Goal: Information Seeking & Learning: Compare options

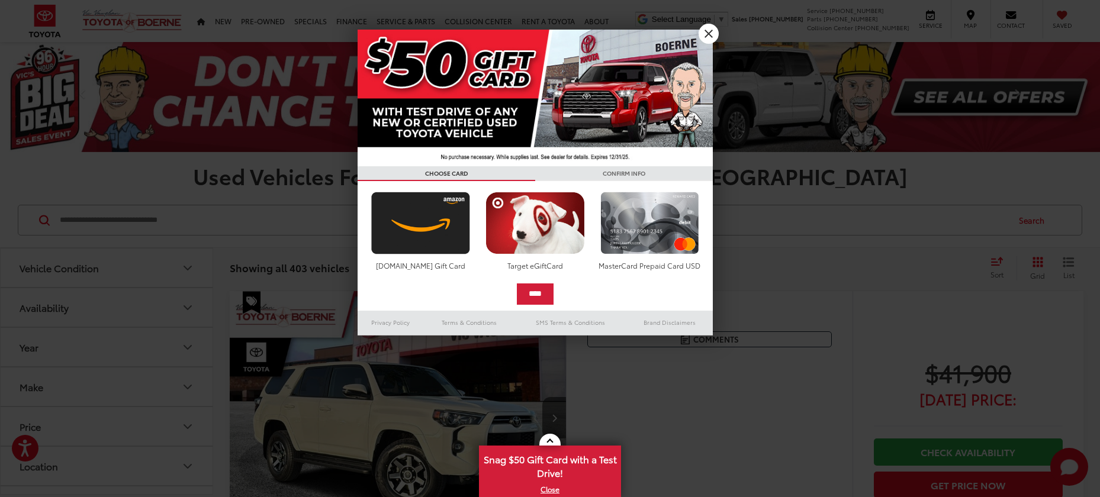
click at [711, 37] on link "X" at bounding box center [708, 34] width 20 height 20
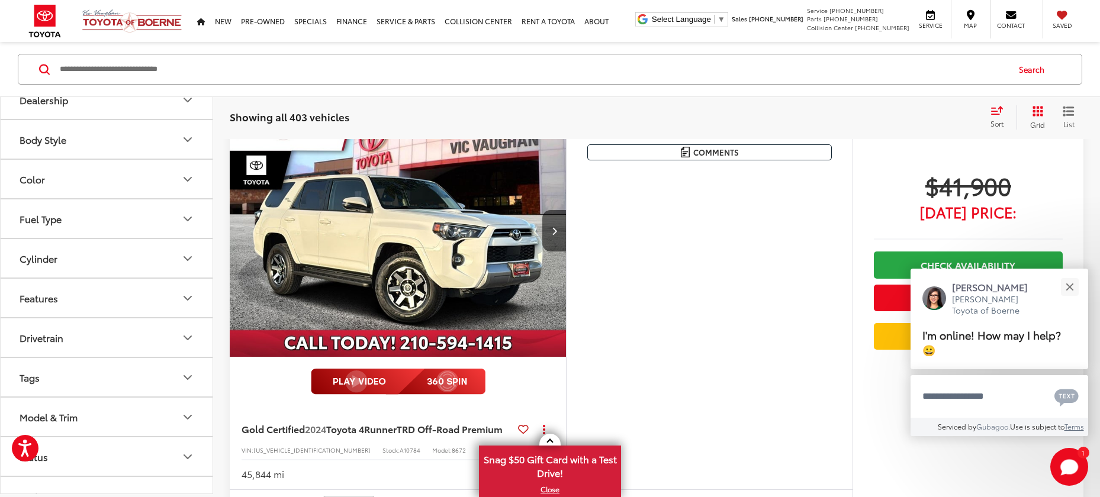
scroll to position [257, 0]
click at [185, 419] on icon "Model & Trim" at bounding box center [188, 415] width 14 height 14
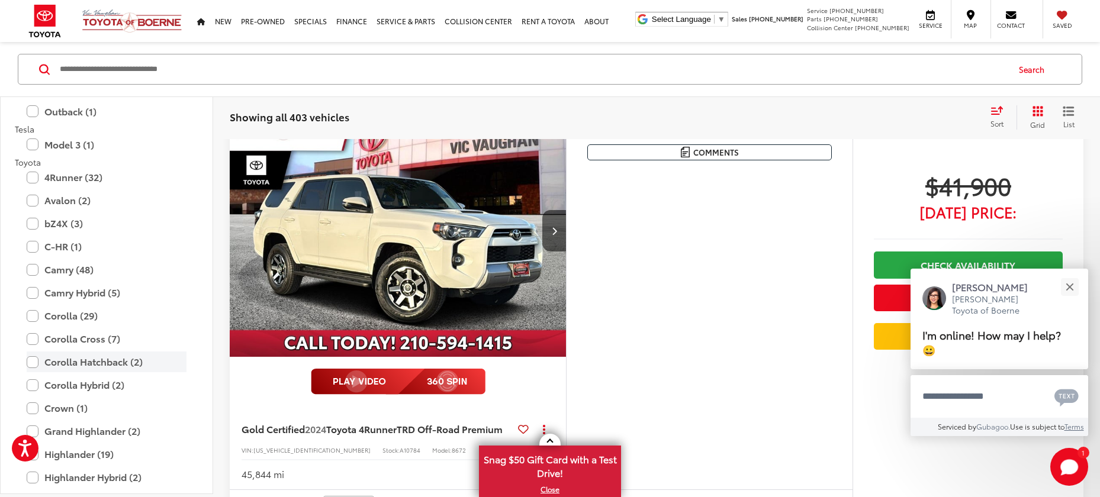
scroll to position [2672, 0]
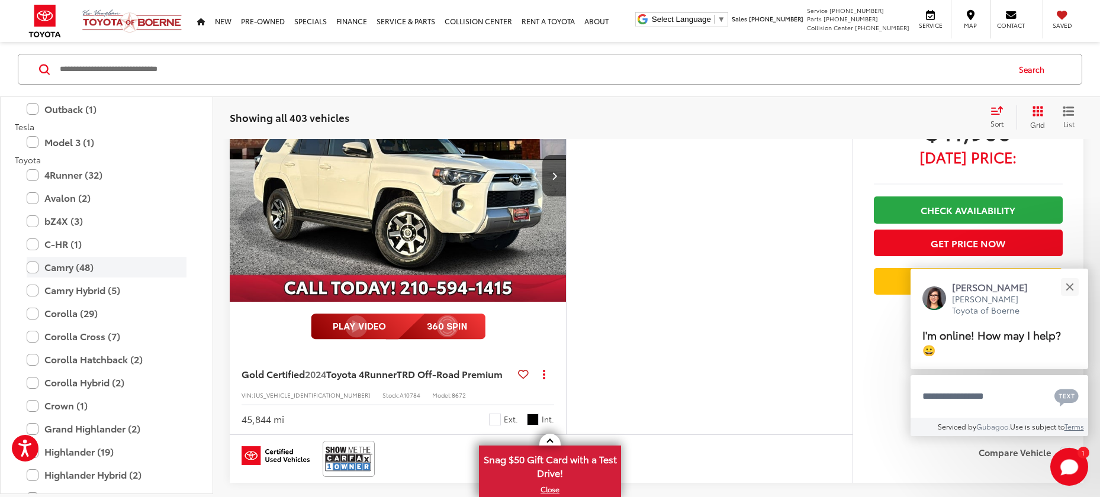
click at [30, 257] on label "Camry (48)" at bounding box center [107, 267] width 160 height 21
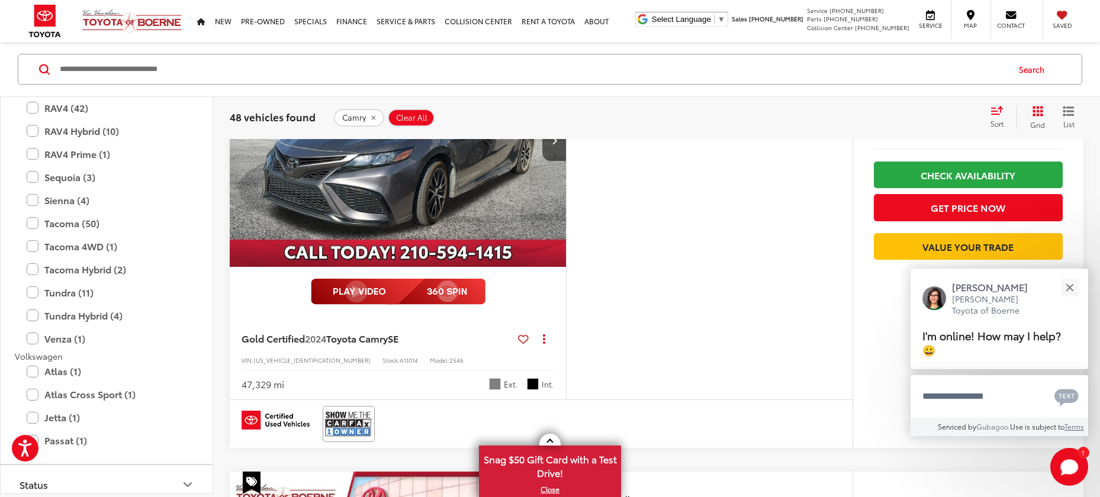
scroll to position [635, 0]
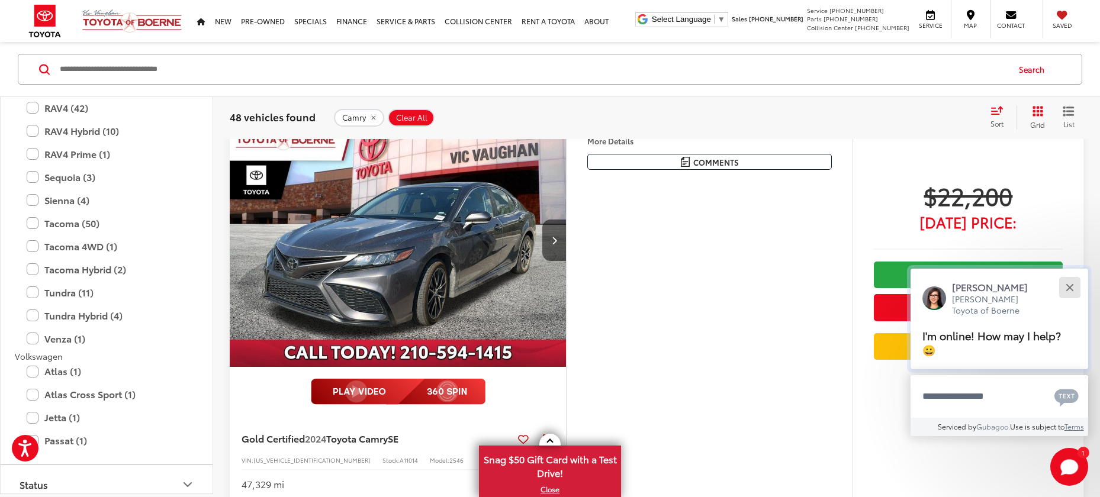
click at [1073, 282] on button "Close" at bounding box center [1069, 287] width 25 height 25
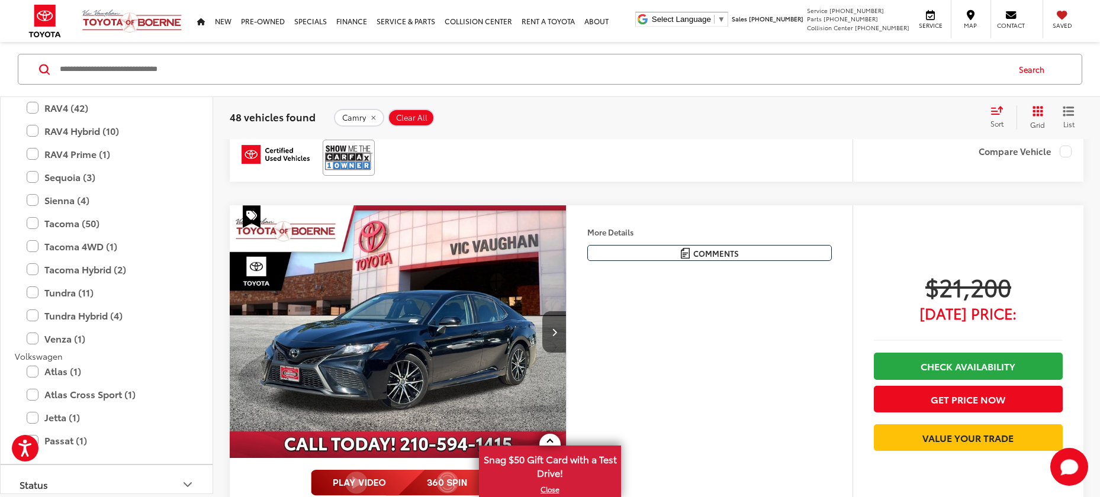
scroll to position [1940, 0]
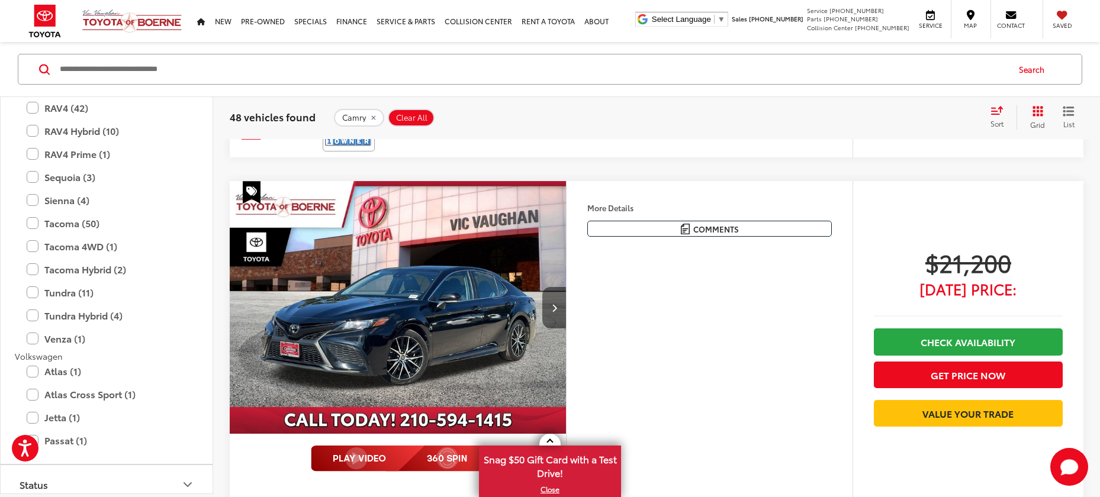
click at [549, 295] on button "Next image" at bounding box center [554, 307] width 24 height 41
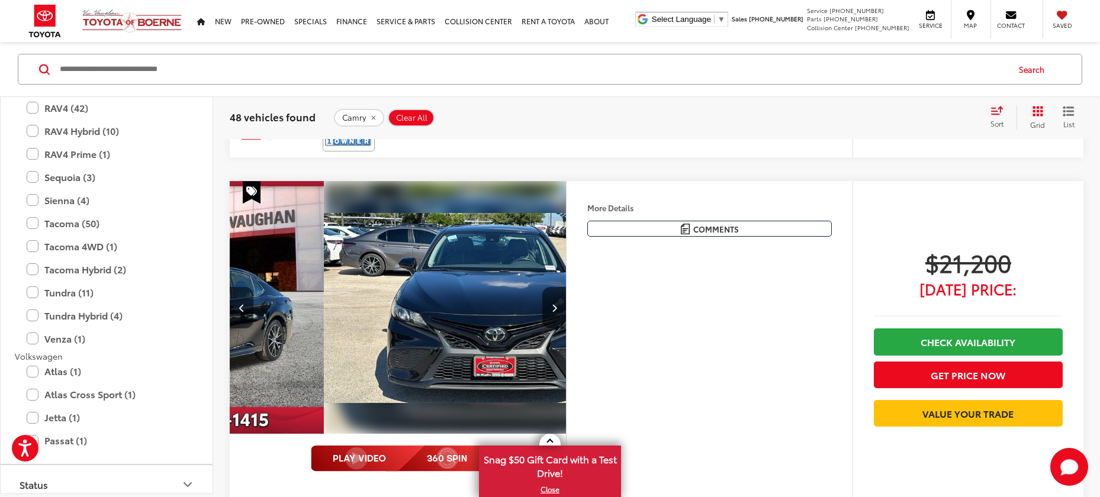
scroll to position [0, 338]
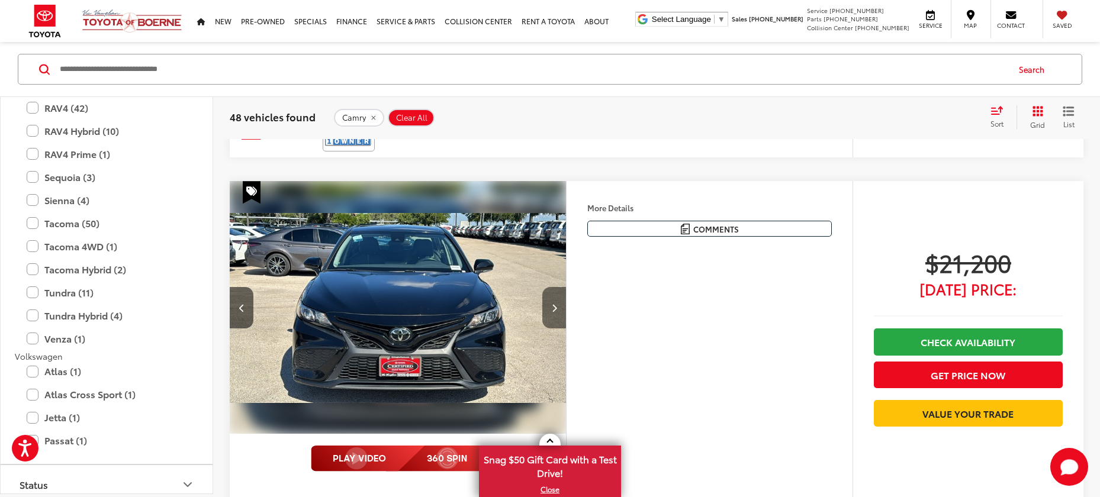
click at [551, 297] on button "Next image" at bounding box center [554, 307] width 24 height 41
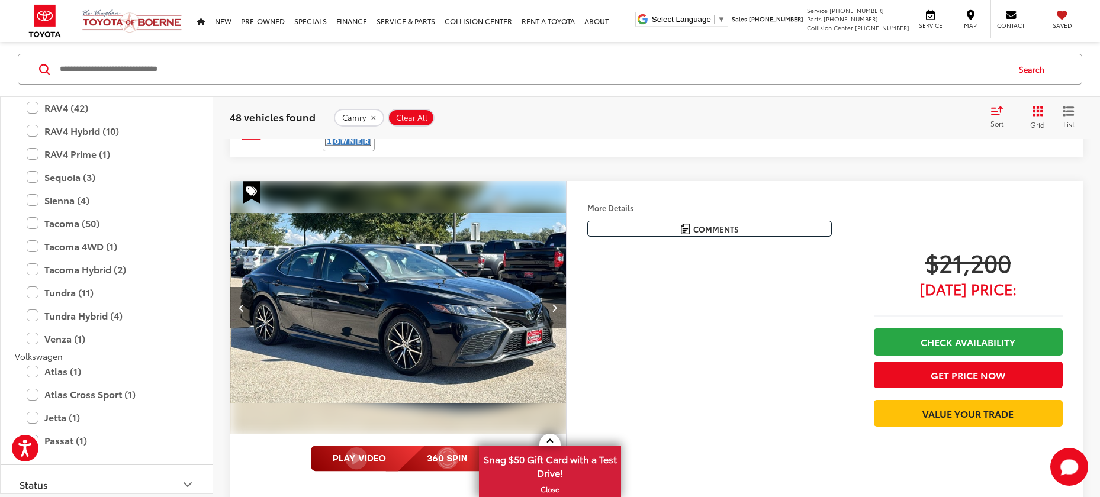
scroll to position [0, 676]
click at [555, 304] on icon "Next image" at bounding box center [554, 308] width 5 height 8
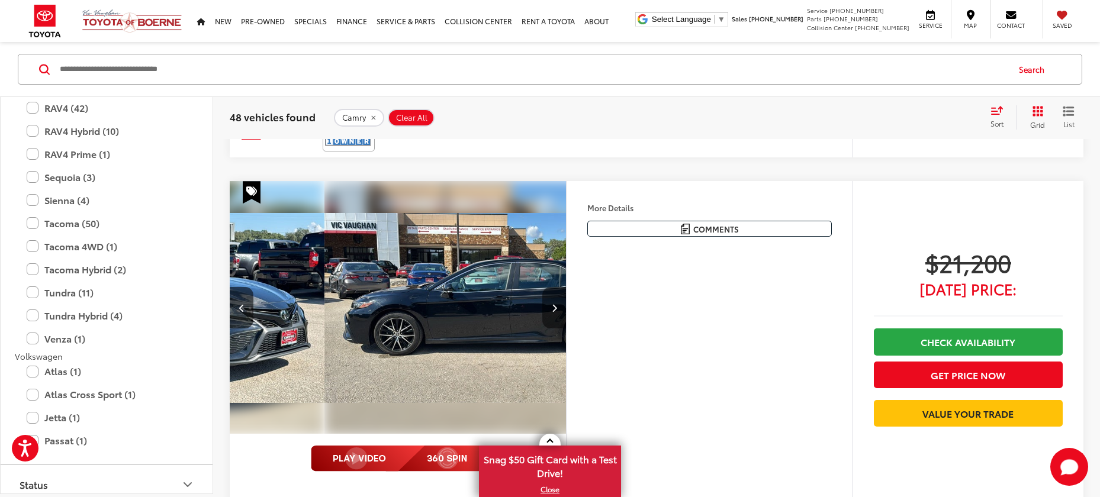
scroll to position [0, 1014]
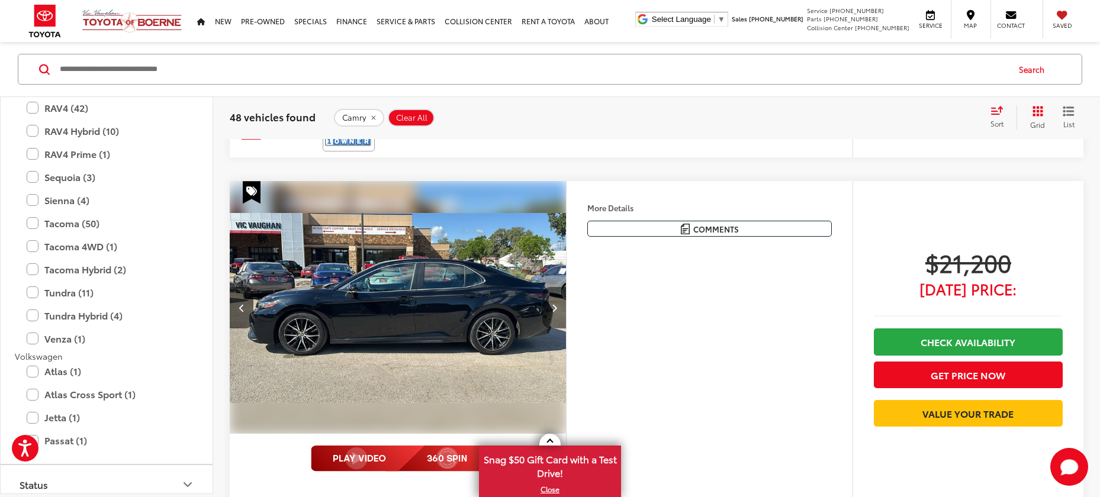
click at [557, 300] on button "Next image" at bounding box center [554, 307] width 24 height 41
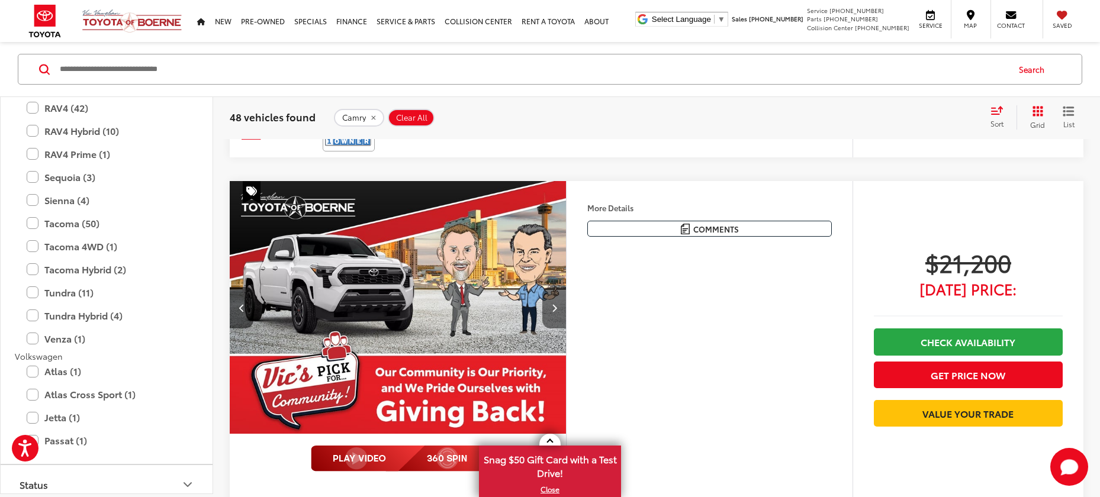
click at [554, 304] on icon "Next image" at bounding box center [554, 308] width 5 height 8
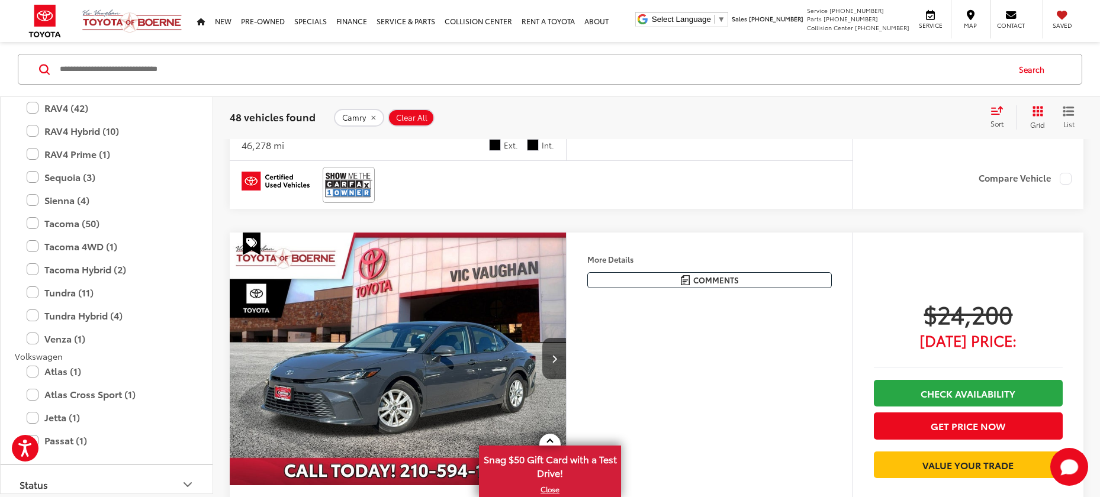
scroll to position [2408, 0]
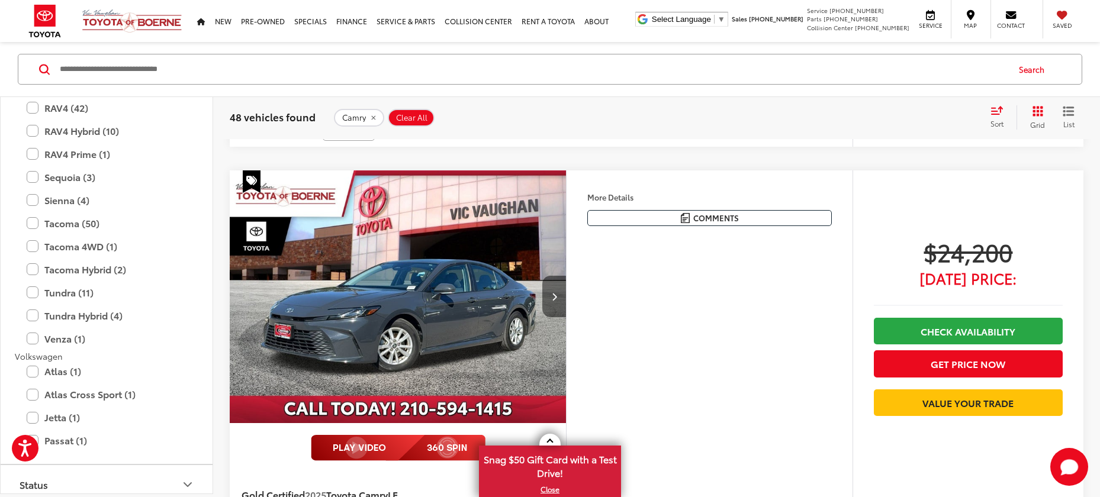
click at [548, 301] on button "Next image" at bounding box center [554, 296] width 24 height 41
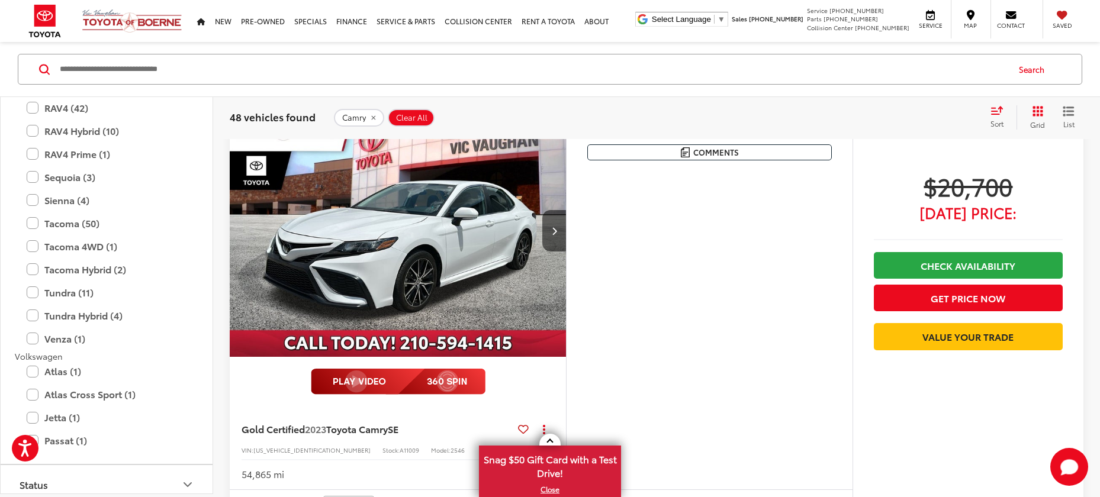
scroll to position [2910, 0]
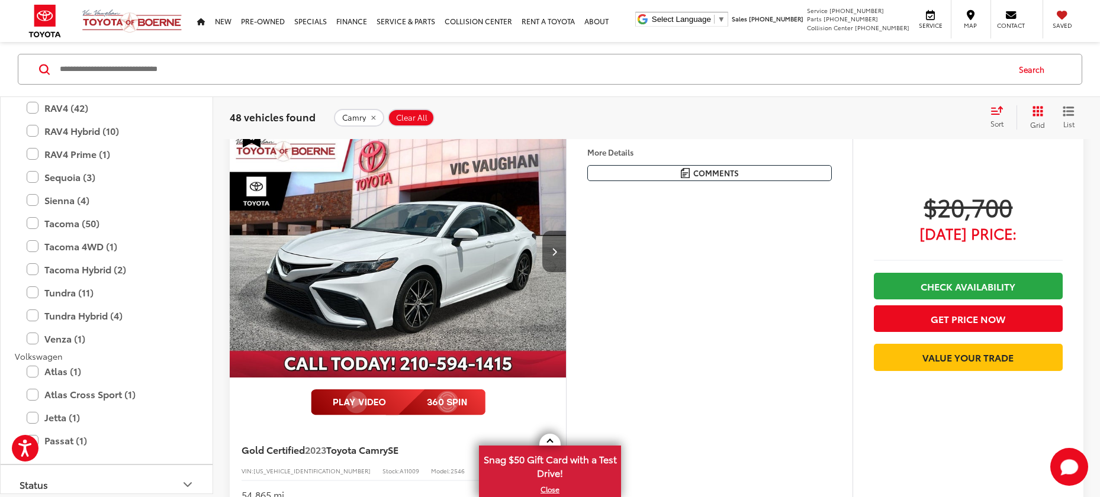
click at [553, 251] on icon "Next image" at bounding box center [554, 251] width 5 height 8
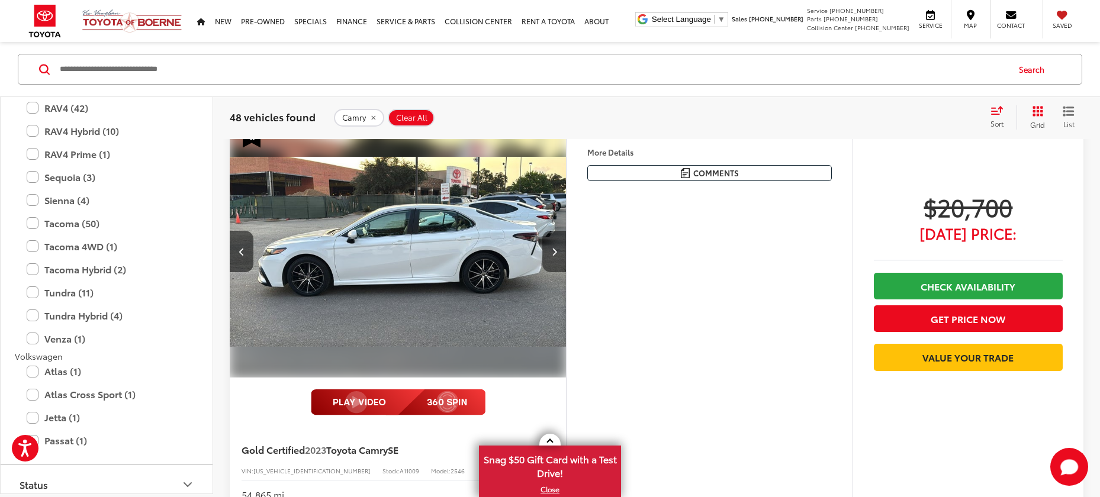
click at [553, 251] on icon "Next image" at bounding box center [554, 251] width 5 height 8
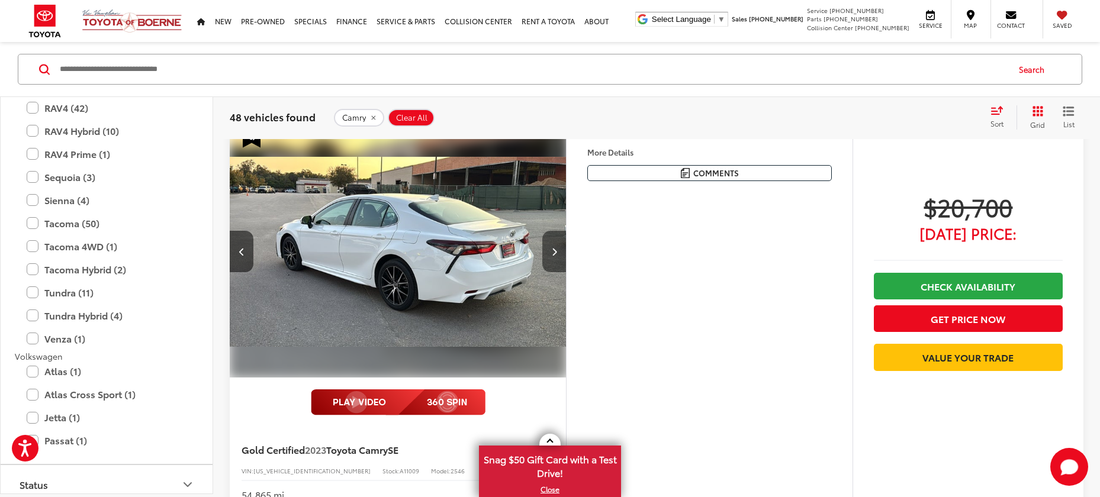
click at [553, 251] on icon "Next image" at bounding box center [554, 251] width 5 height 8
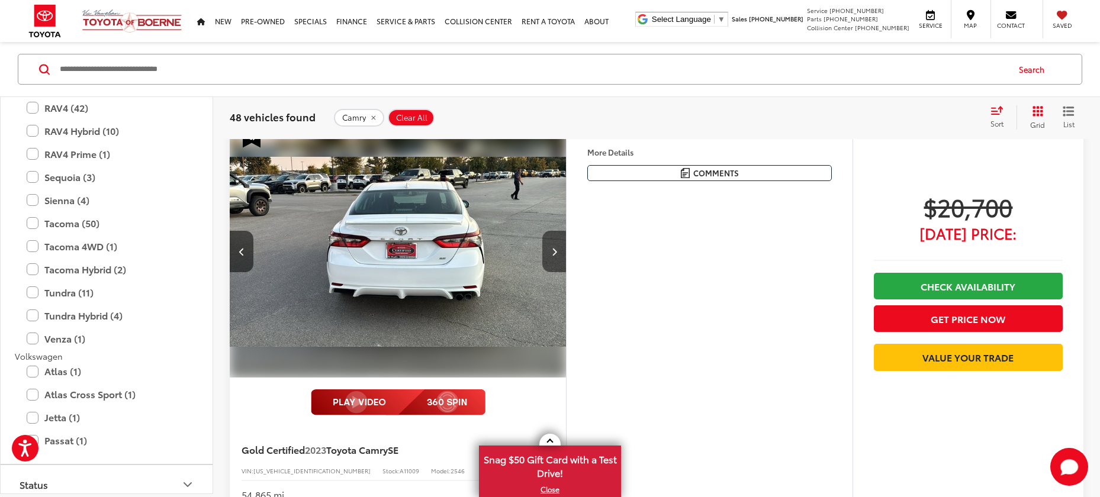
click at [553, 251] on icon "Next image" at bounding box center [554, 251] width 5 height 8
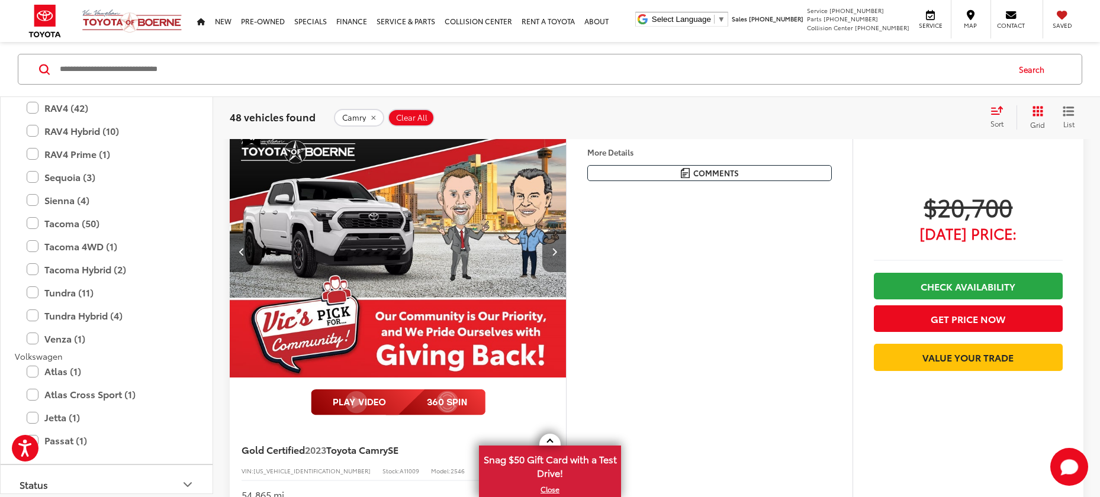
click at [553, 251] on icon "Next image" at bounding box center [554, 251] width 5 height 8
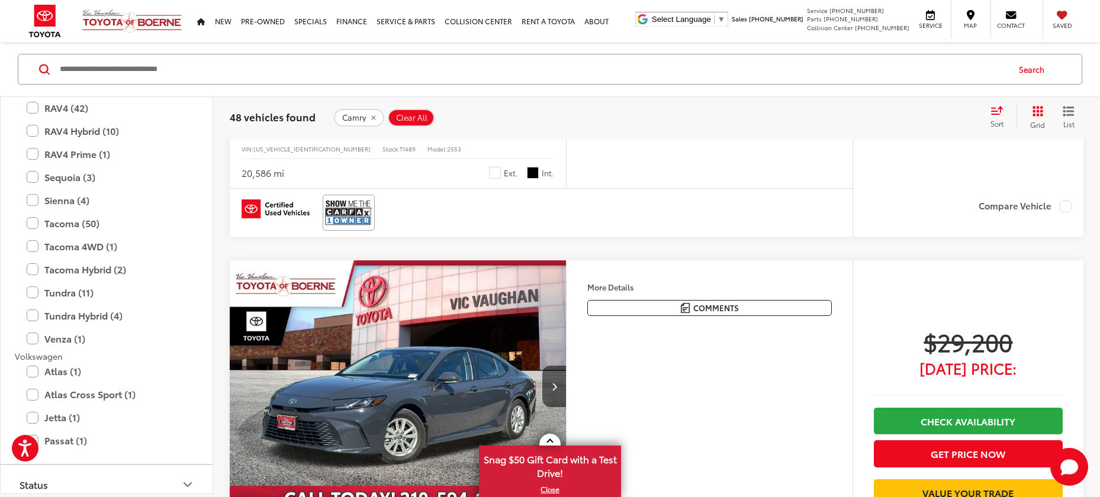
scroll to position [3781, 0]
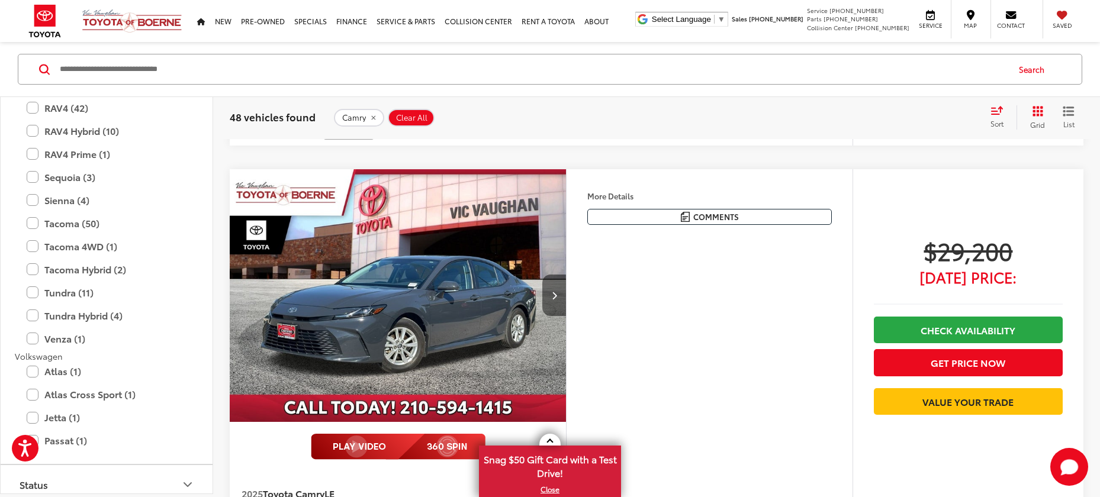
click at [558, 289] on button "Next image" at bounding box center [554, 295] width 24 height 41
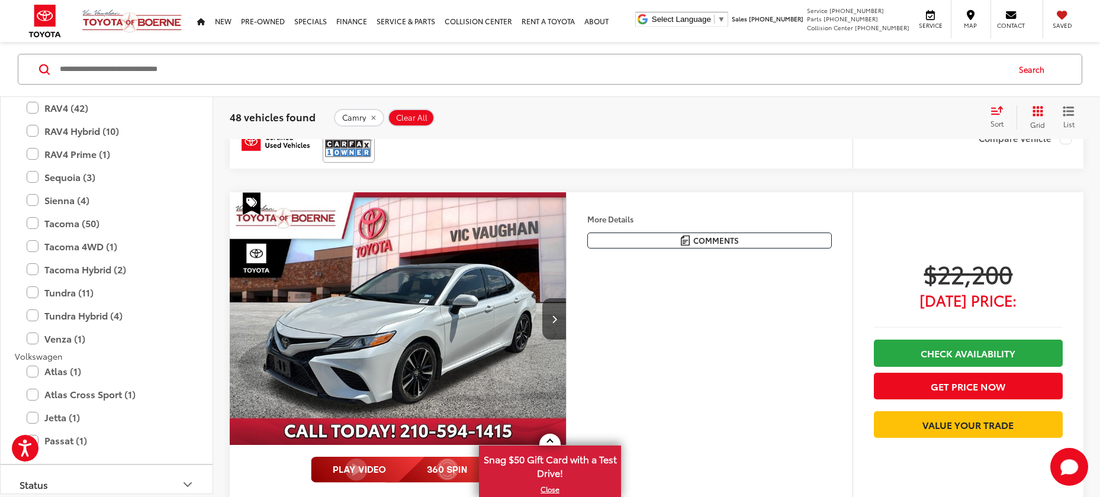
scroll to position [4675, 0]
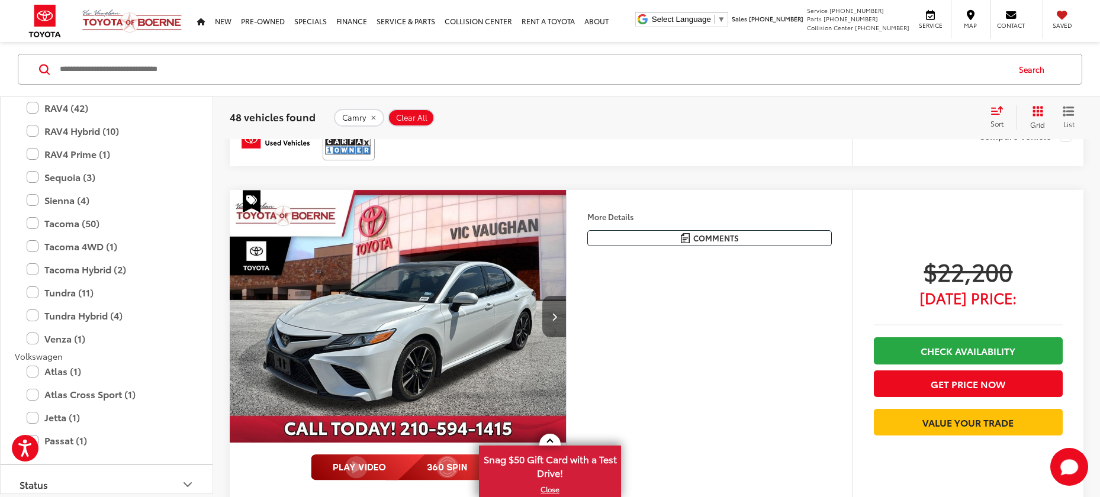
click at [558, 306] on button "Next image" at bounding box center [554, 316] width 24 height 41
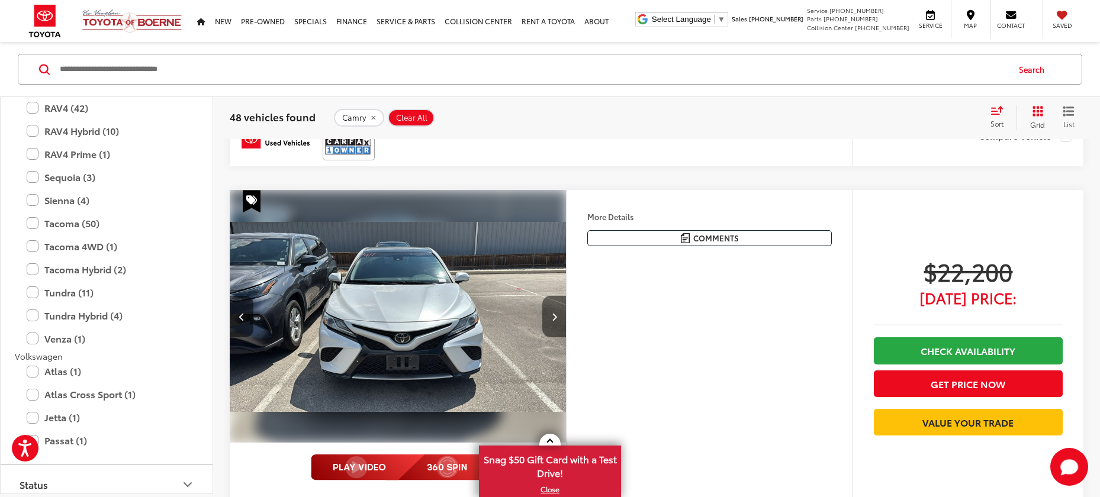
click at [558, 306] on button "Next image" at bounding box center [554, 316] width 24 height 41
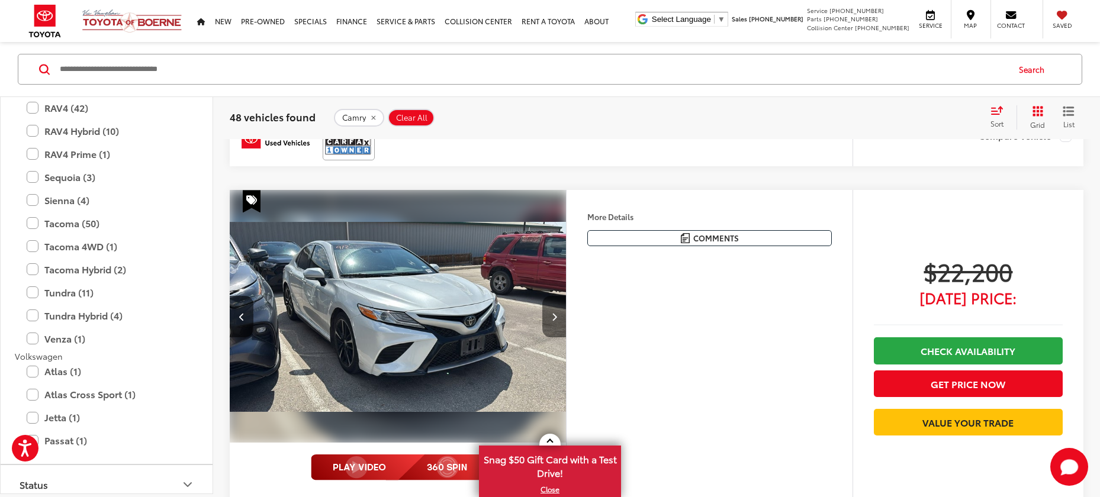
click at [559, 313] on button "Next image" at bounding box center [554, 316] width 24 height 41
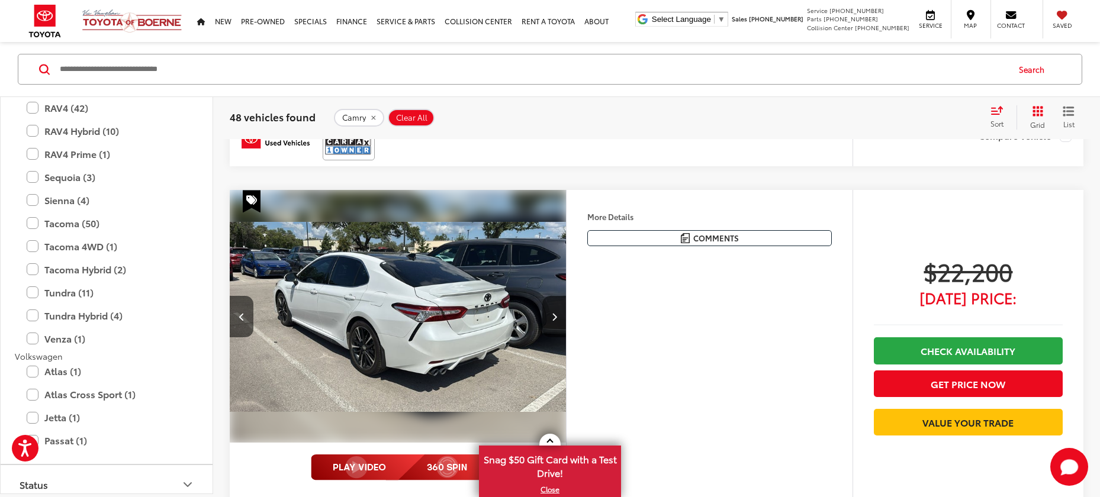
scroll to position [4677, 0]
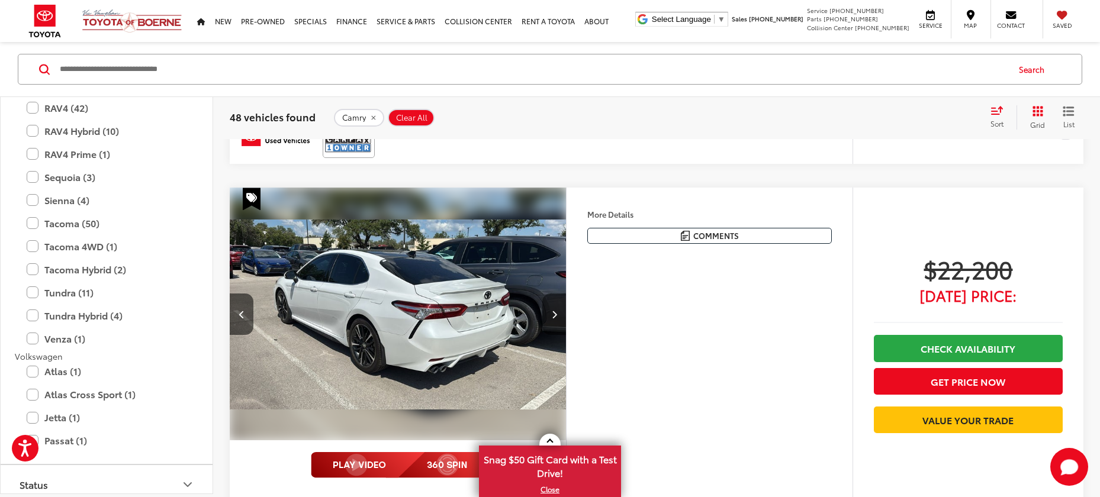
click at [547, 308] on button "Next image" at bounding box center [554, 314] width 24 height 41
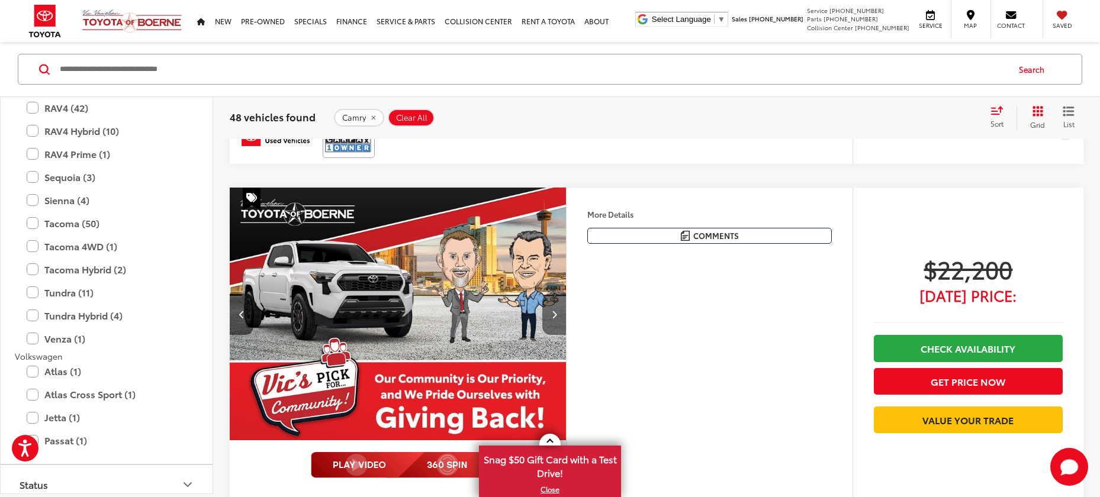
click at [547, 308] on button "Next image" at bounding box center [554, 314] width 24 height 41
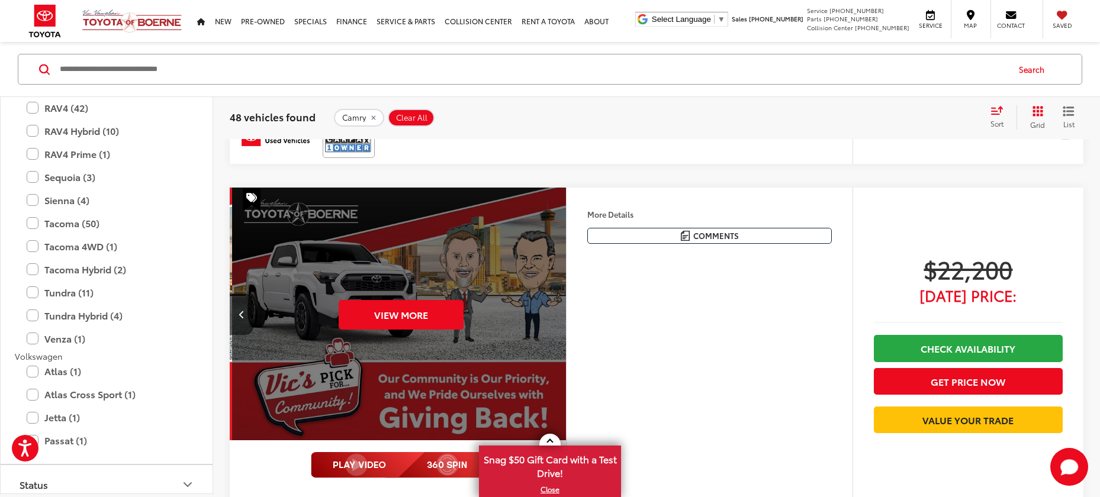
scroll to position [0, 1690]
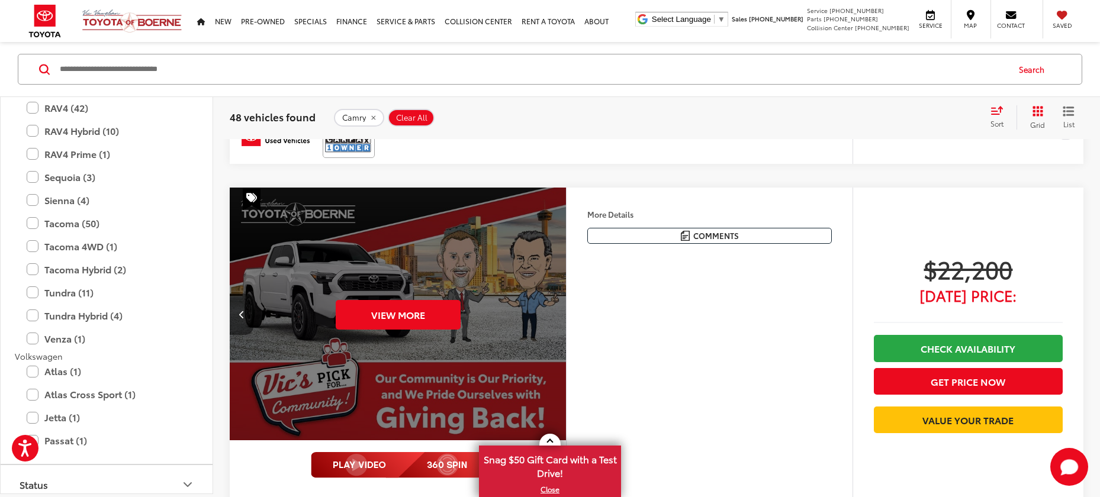
click at [245, 311] on button "Previous image" at bounding box center [242, 314] width 24 height 41
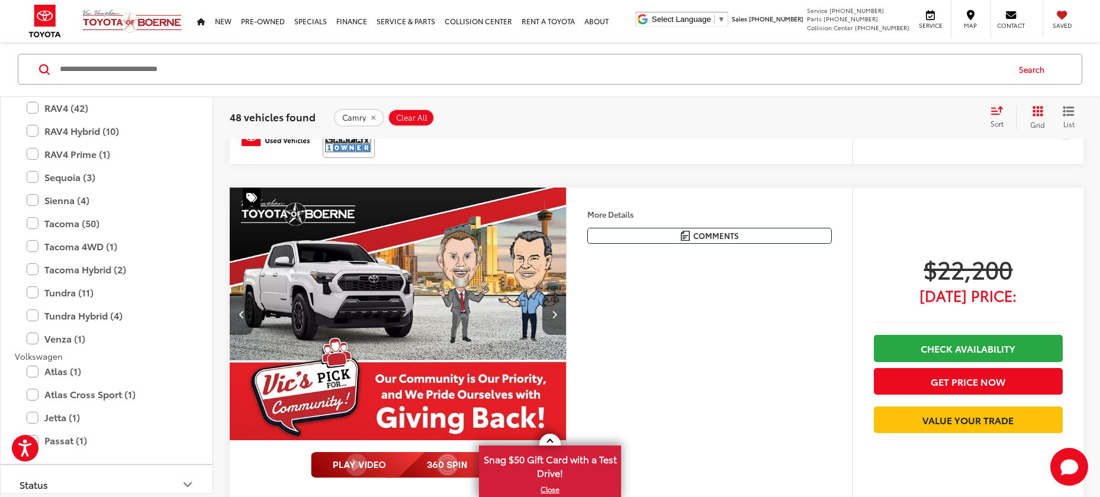
click at [242, 310] on icon "Previous image" at bounding box center [241, 314] width 5 height 8
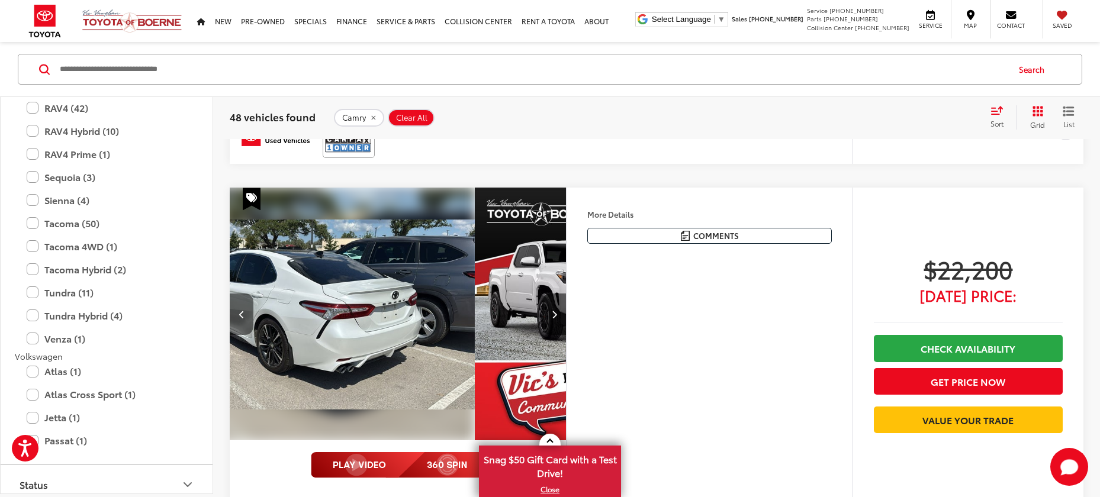
scroll to position [0, 1014]
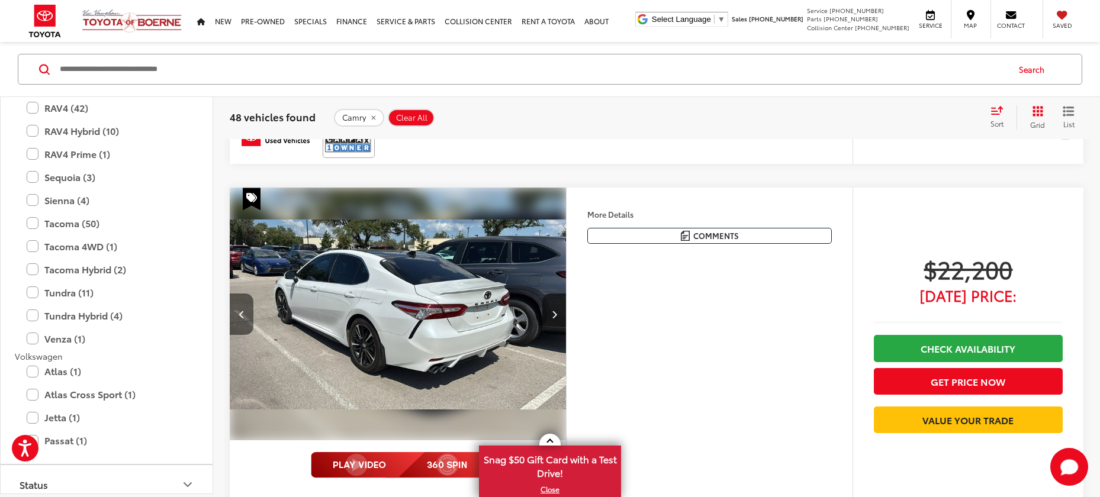
click at [242, 294] on button "Previous image" at bounding box center [242, 314] width 24 height 41
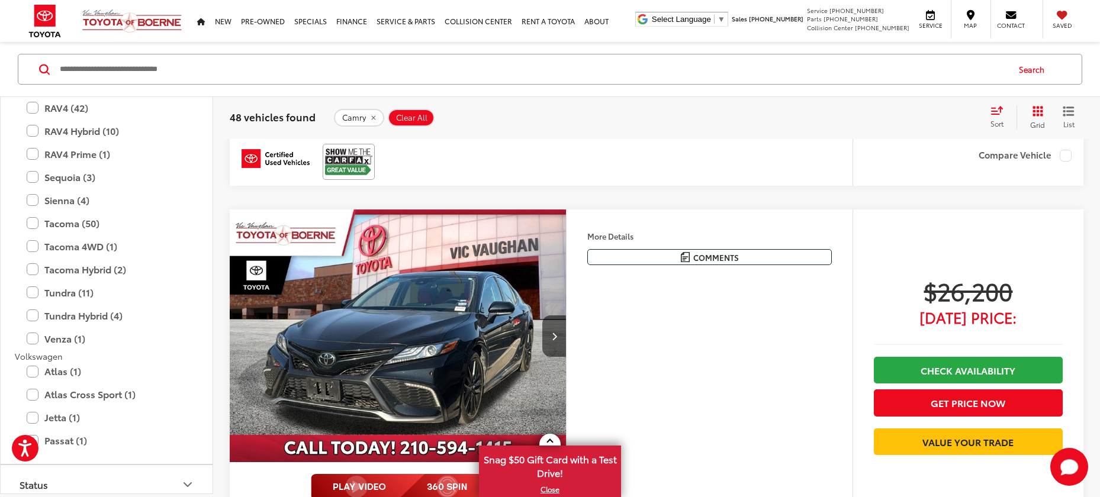
scroll to position [5142, 0]
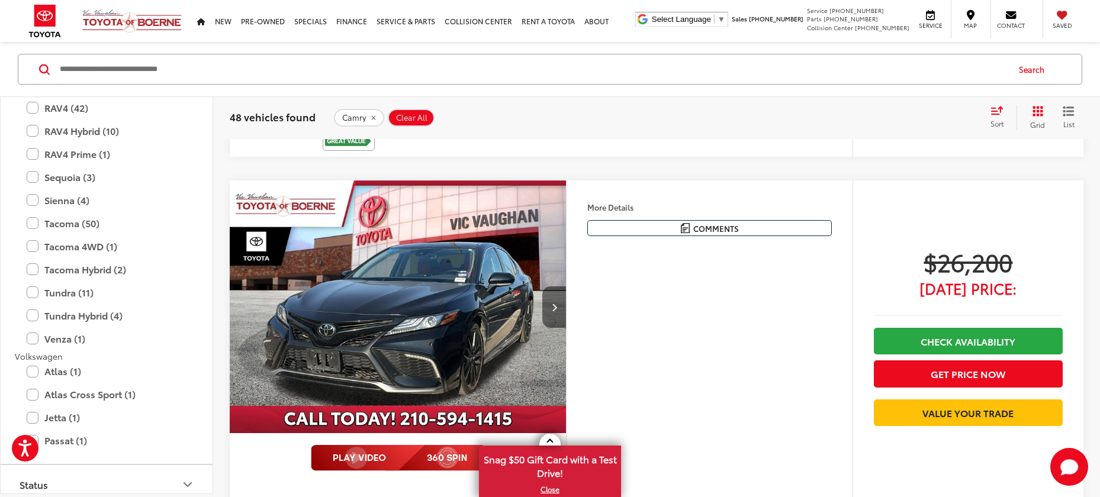
click at [550, 297] on button "Next image" at bounding box center [554, 306] width 24 height 41
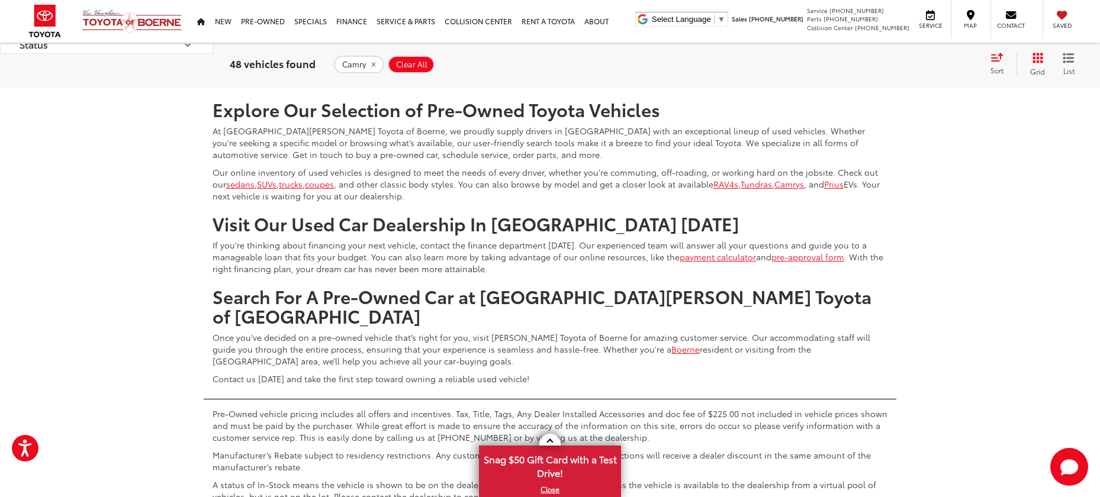
scroll to position [5523, 0]
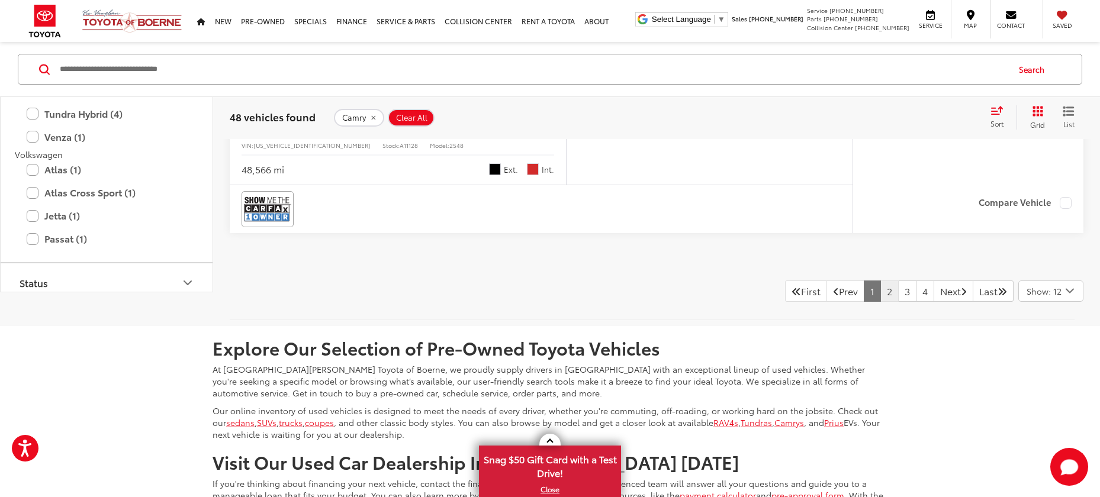
click at [880, 288] on link "2" at bounding box center [889, 291] width 18 height 21
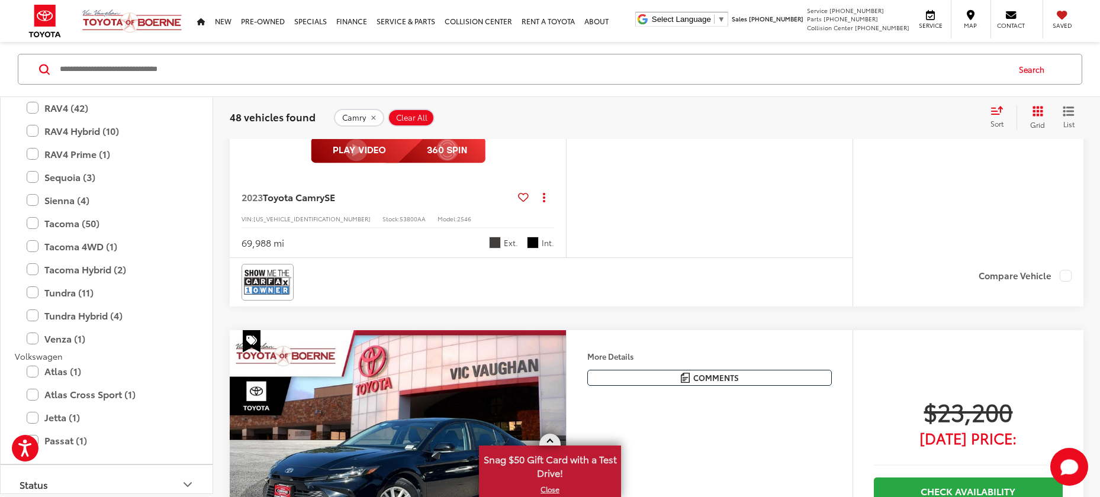
scroll to position [151, 0]
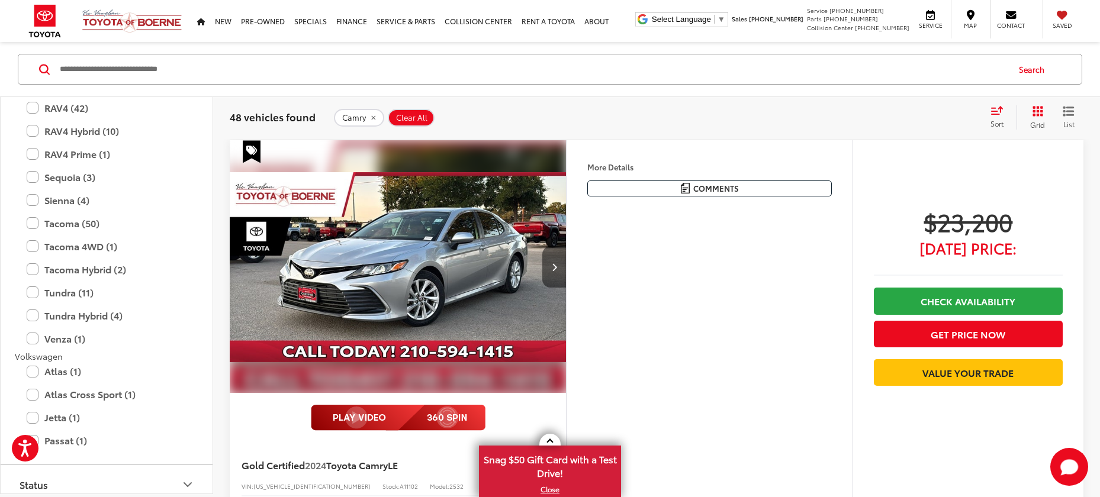
click at [552, 260] on button "Next image" at bounding box center [554, 266] width 24 height 41
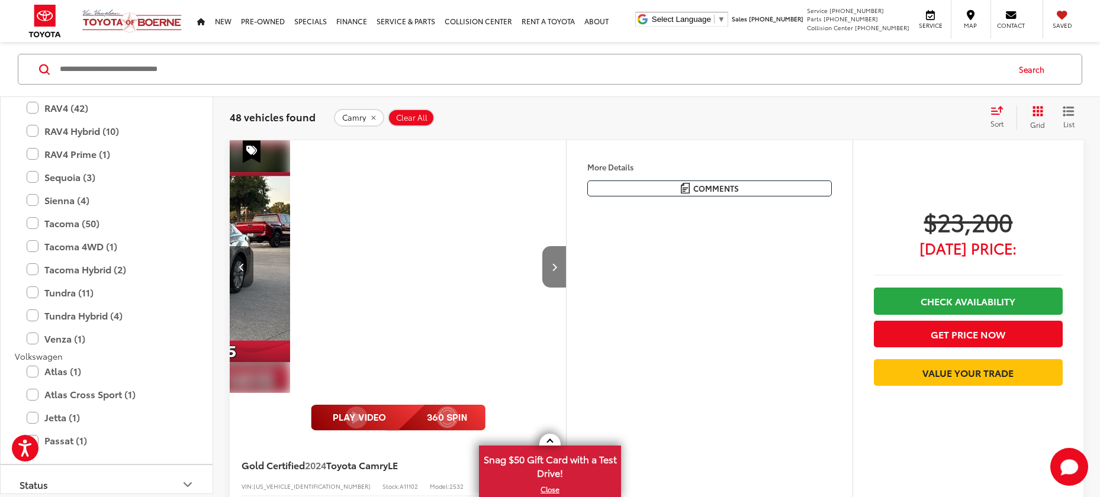
scroll to position [0, 338]
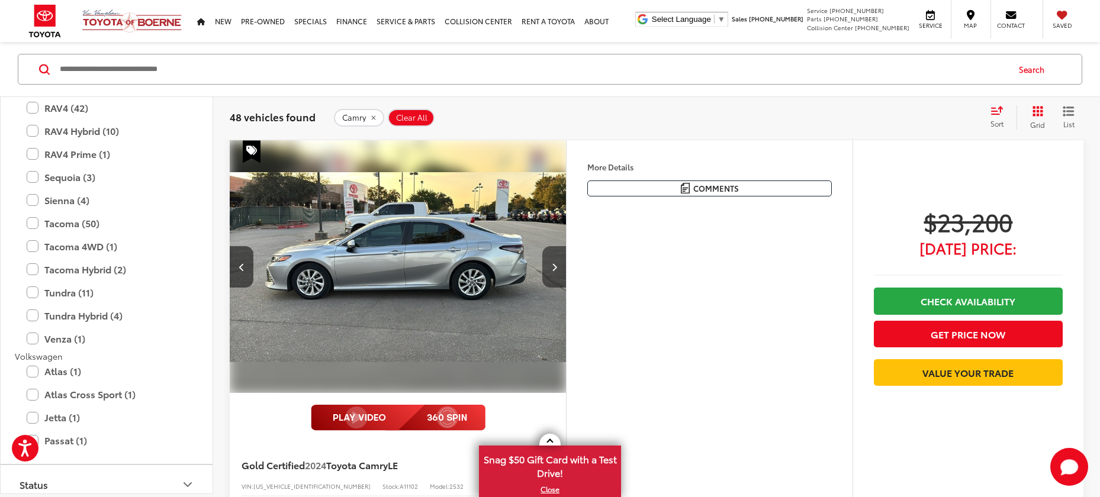
click at [552, 263] on icon "Next image" at bounding box center [554, 267] width 5 height 8
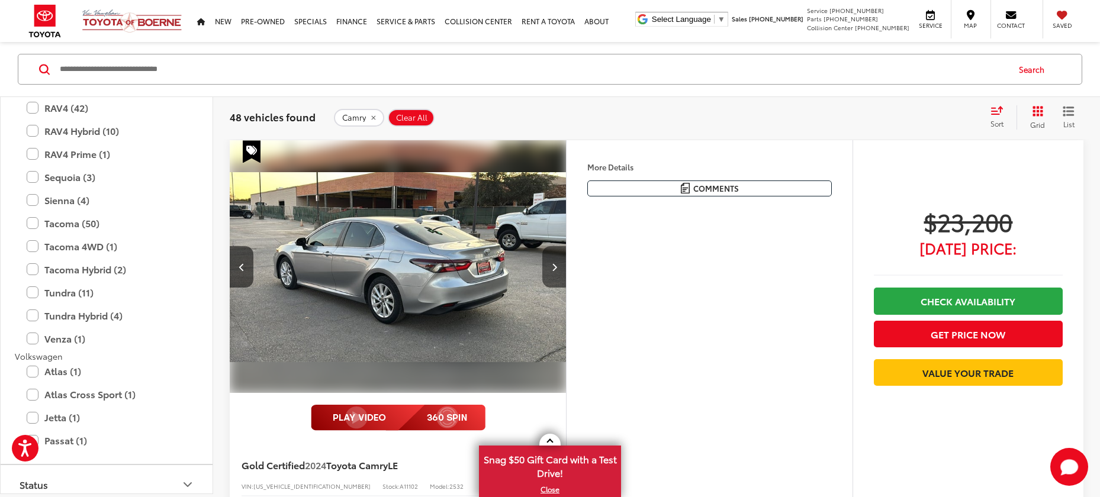
click at [552, 263] on icon "Next image" at bounding box center [554, 267] width 5 height 8
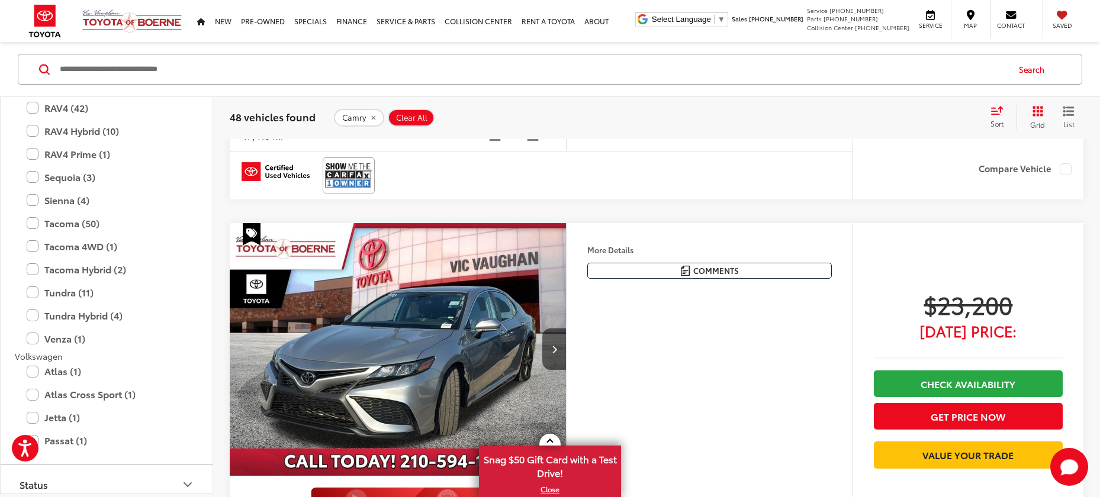
scroll to position [1214, 0]
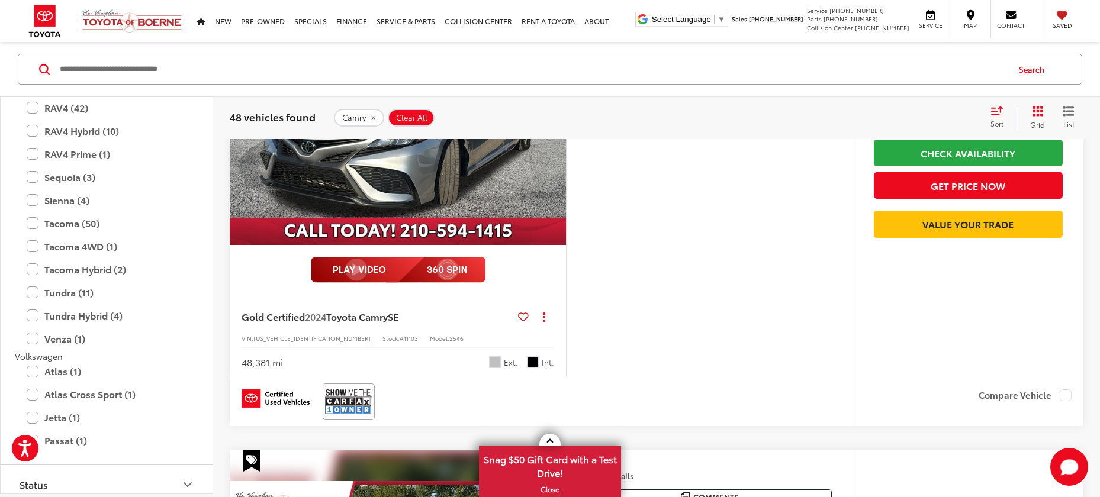
click at [556, 487] on link "X" at bounding box center [550, 489] width 140 height 13
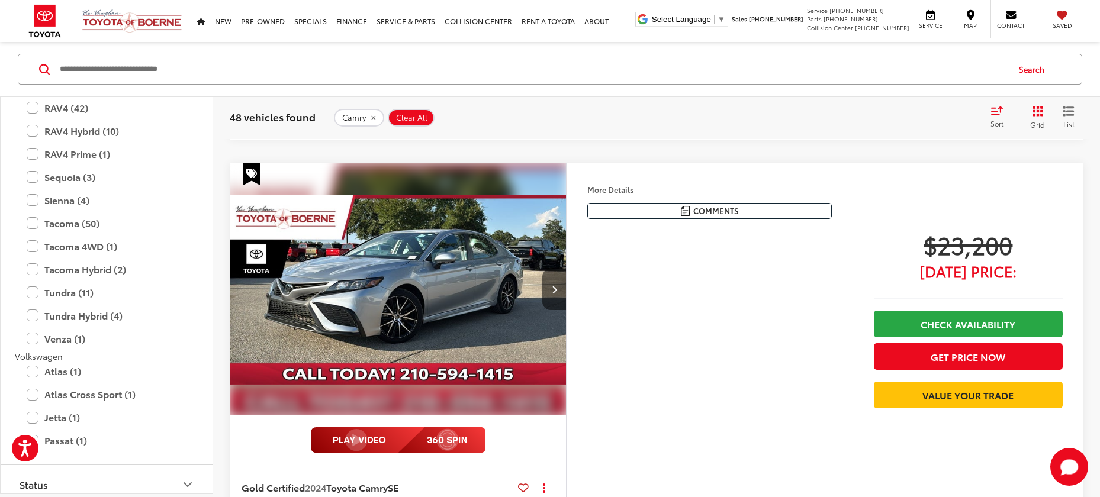
scroll to position [1523, 0]
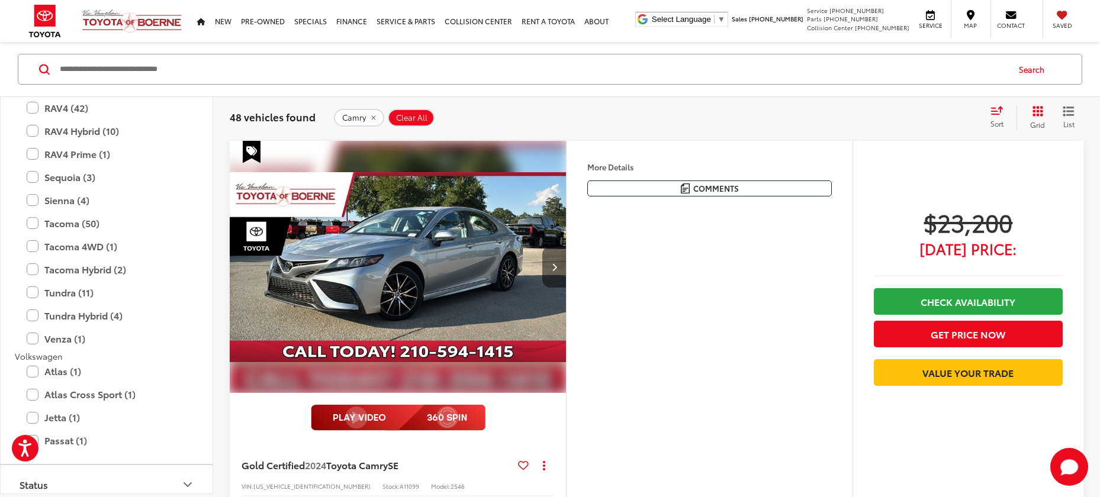
click at [545, 257] on button "Next image" at bounding box center [554, 266] width 24 height 41
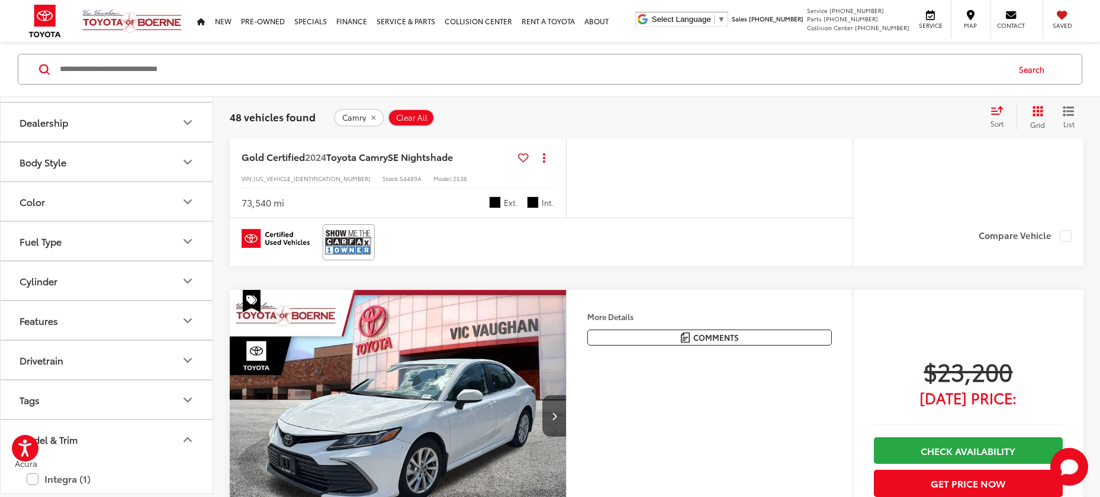
scroll to position [250, 0]
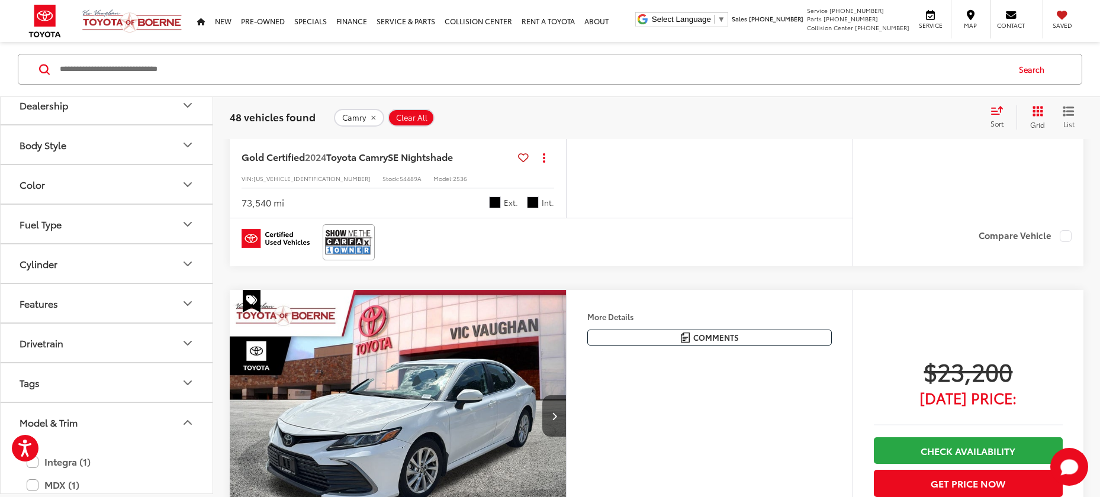
click at [183, 423] on icon "Model & Trim" at bounding box center [188, 423] width 14 height 14
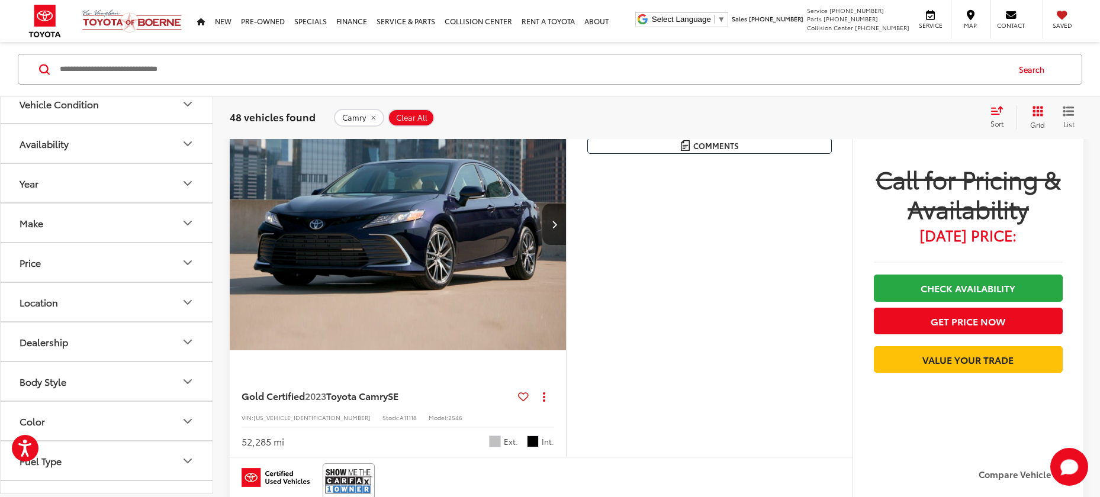
scroll to position [0, 0]
